Goal: Find specific page/section: Find specific page/section

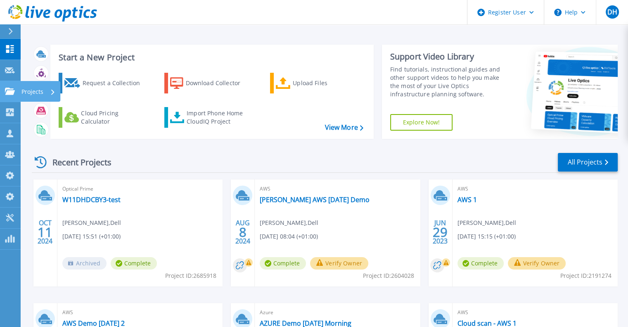
click at [33, 90] on p "Projects" at bounding box center [32, 91] width 22 height 21
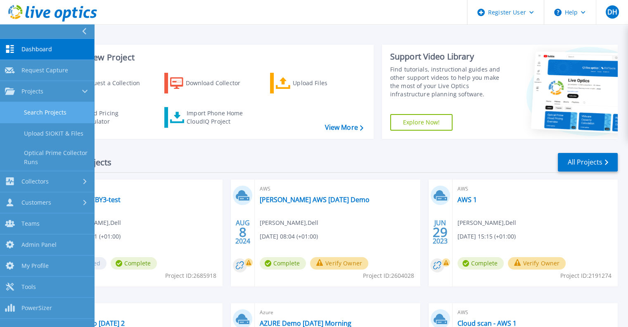
click at [48, 111] on link "Search Projects" at bounding box center [47, 112] width 94 height 21
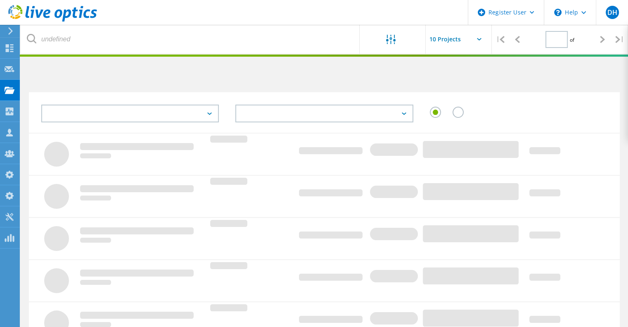
type input "1"
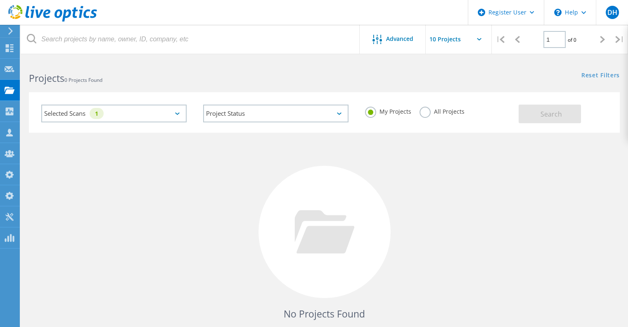
click at [423, 114] on label "All Projects" at bounding box center [442, 111] width 45 height 8
click at [0, 0] on input "All Projects" at bounding box center [0, 0] width 0 height 0
click at [166, 114] on div "Selected Scans 1" at bounding box center [113, 114] width 145 height 18
click at [176, 113] on icon at bounding box center [177, 113] width 5 height 2
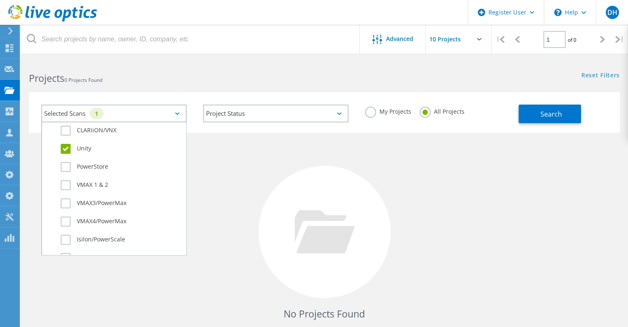
scroll to position [146, 0]
click at [202, 79] on h2 "Projects 0 Projects Found" at bounding box center [172, 78] width 287 height 14
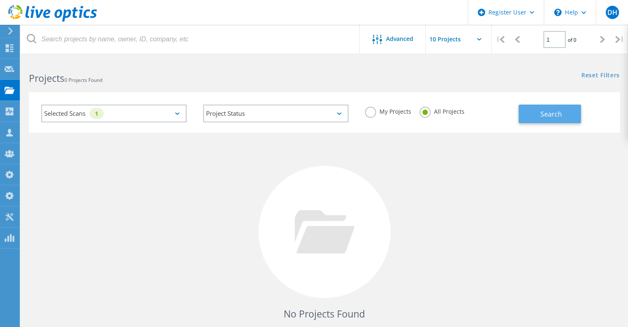
click at [552, 112] on span "Search" at bounding box center [551, 113] width 21 height 9
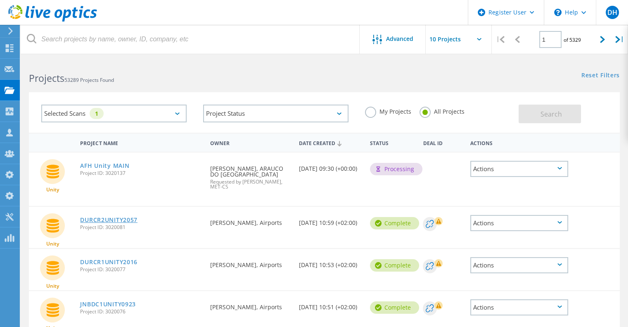
click at [120, 221] on link "DURCR2UNITY2057" at bounding box center [108, 220] width 57 height 6
